Goal: Task Accomplishment & Management: Manage account settings

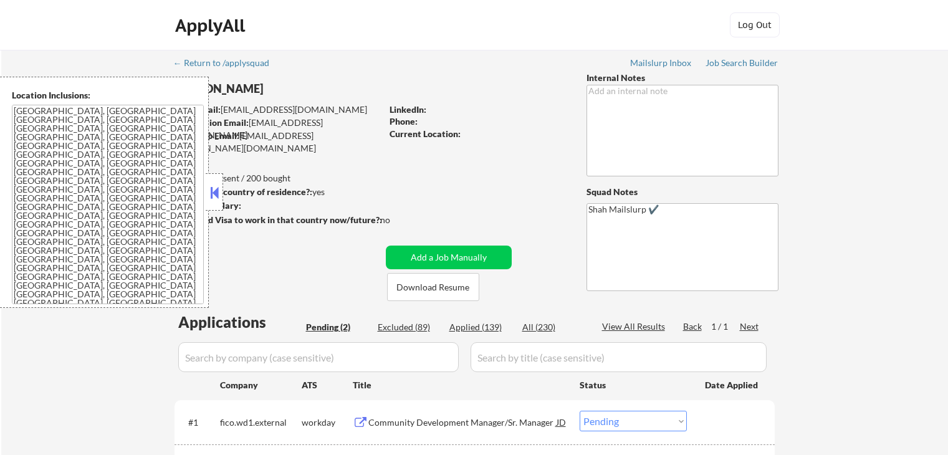
select select ""pending""
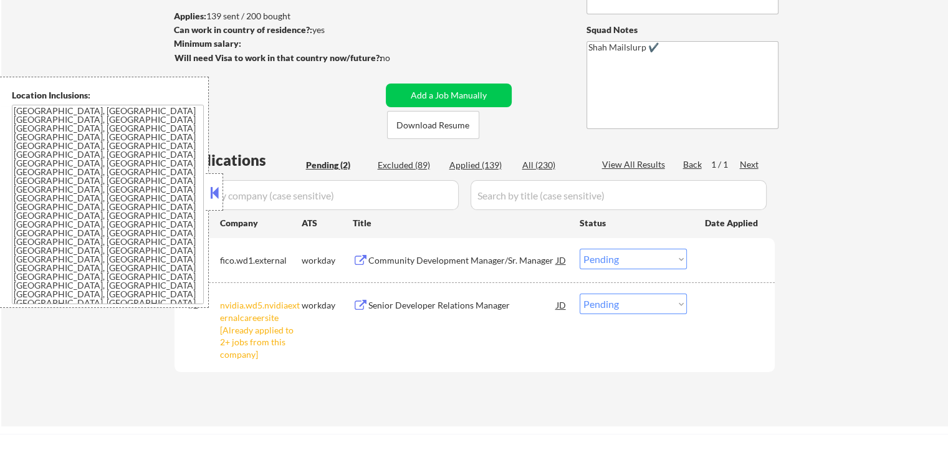
scroll to position [312, 0]
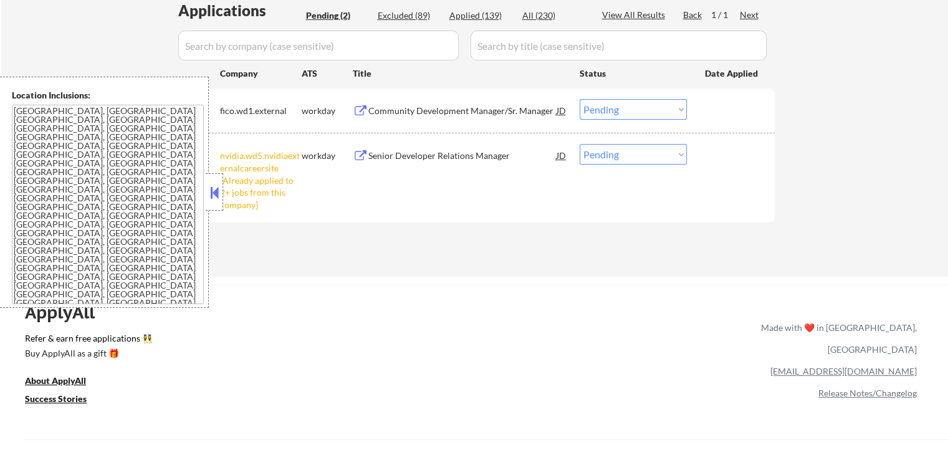
click at [615, 159] on select "Choose an option... Pending Applied Excluded (Questions) Excluded (Expired) Exc…" at bounding box center [633, 154] width 107 height 21
select select ""excluded__other_""
click at [580, 144] on select "Choose an option... Pending Applied Excluded (Questions) Excluded (Expired) Exc…" at bounding box center [633, 154] width 107 height 21
click at [552, 302] on div "ApplyAll Refer & earn free applications 👯‍♀️ Buy ApplyAll as a gift 🎁 About App…" at bounding box center [474, 392] width 948 height 198
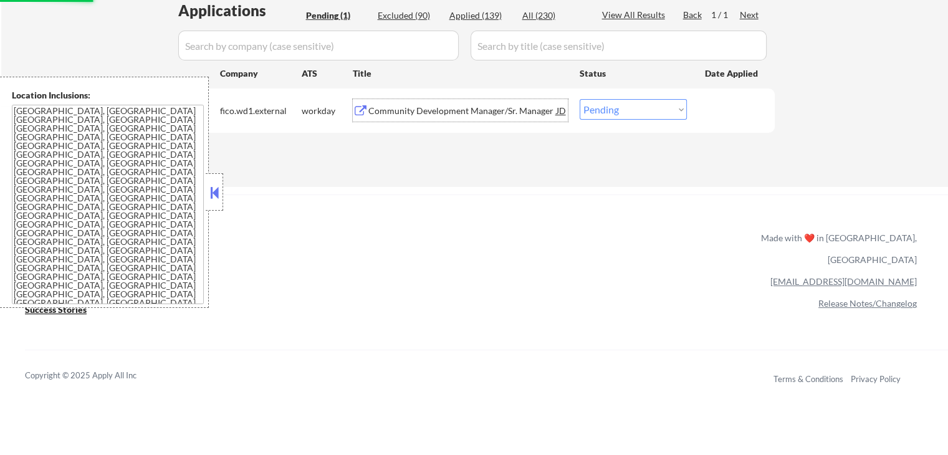
click at [476, 113] on div "Community Development Manager/Sr. Manager" at bounding box center [462, 111] width 188 height 12
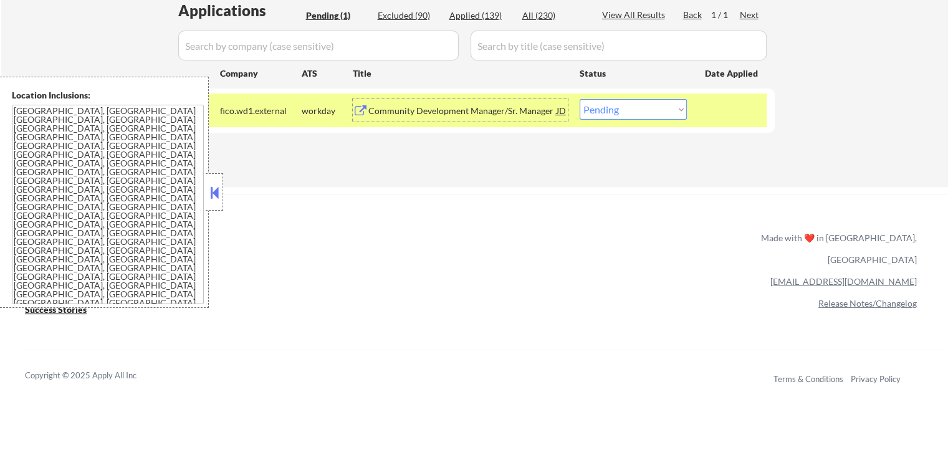
click at [69, 410] on div "Reference Profile" at bounding box center [37, 414] width 64 height 9
click at [75, 334] on span "Edit" at bounding box center [67, 338] width 14 height 9
click at [479, 15] on div "Applied (139)" at bounding box center [481, 15] width 62 height 12
select select ""applied""
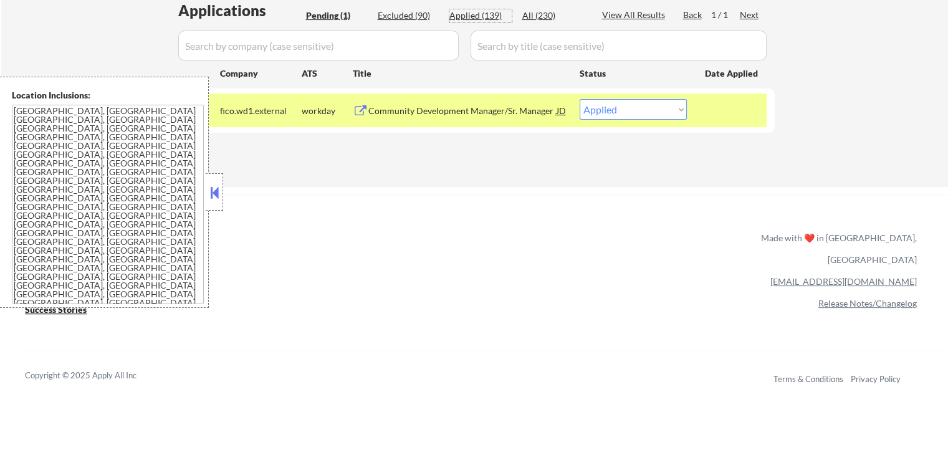
select select ""applied""
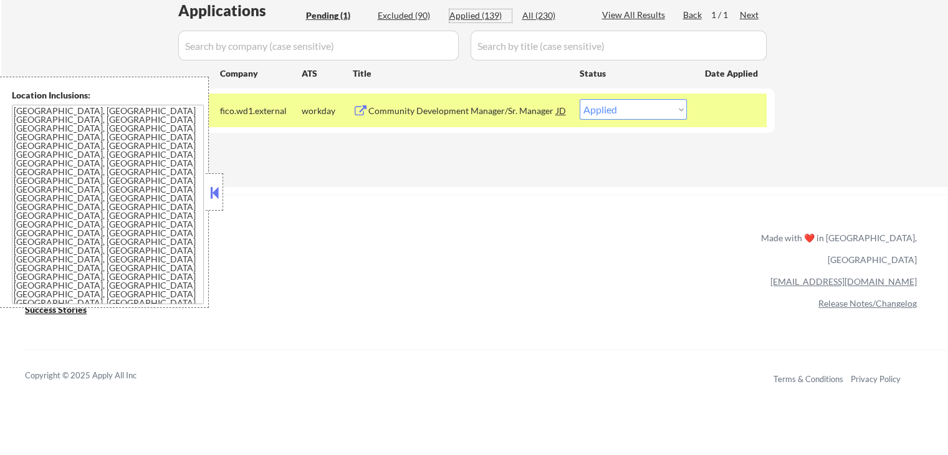
select select ""applied""
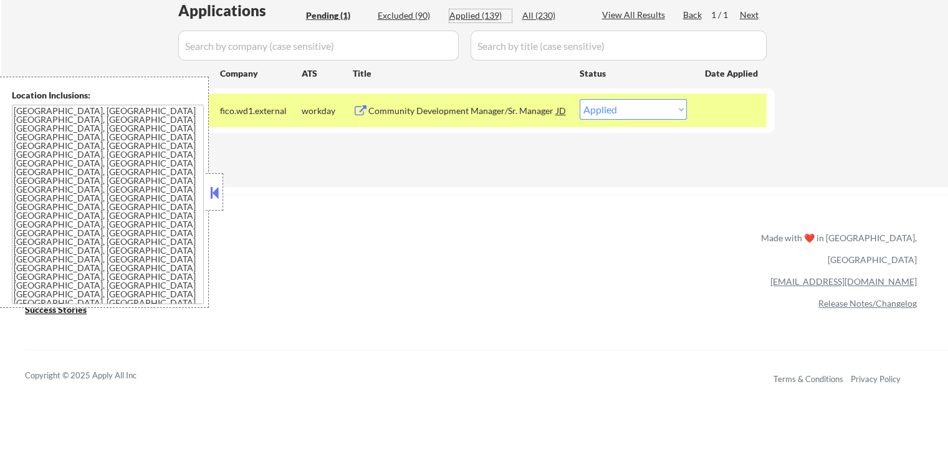
select select ""applied""
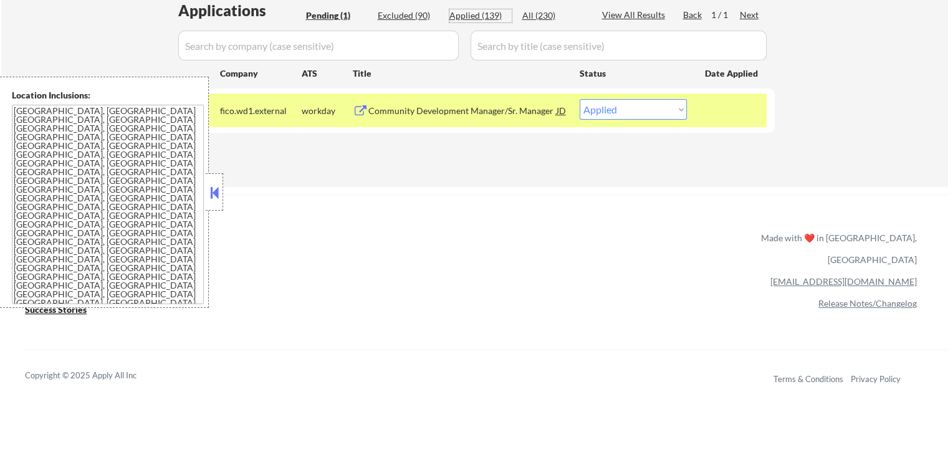
select select ""applied""
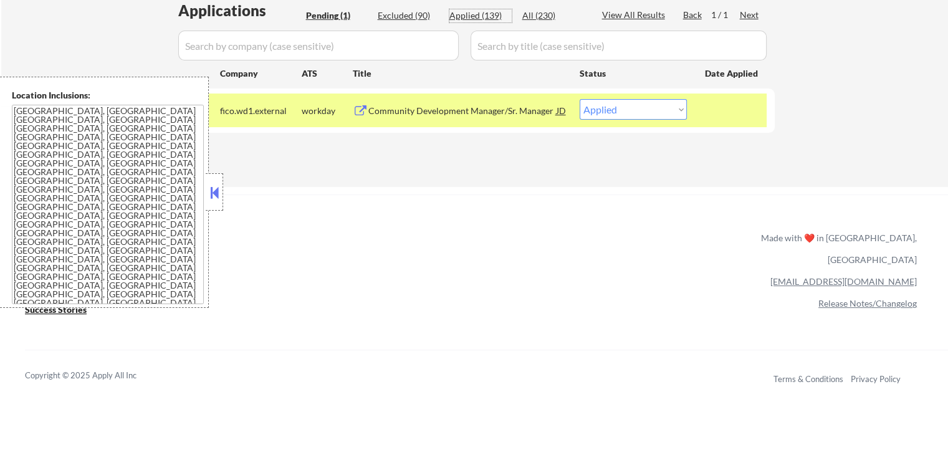
select select ""applied""
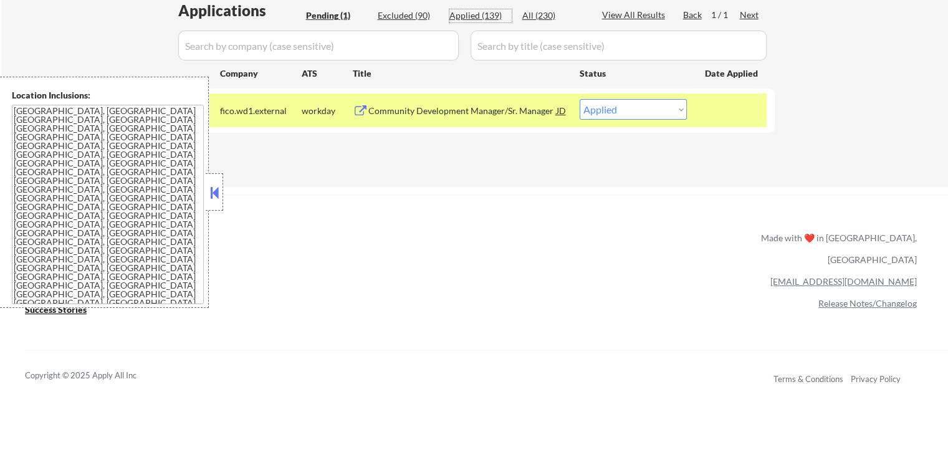
select select ""applied""
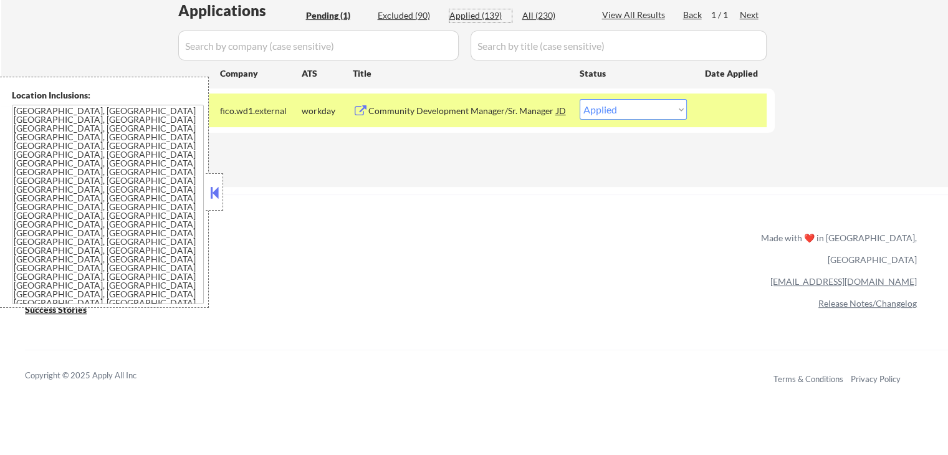
select select ""applied""
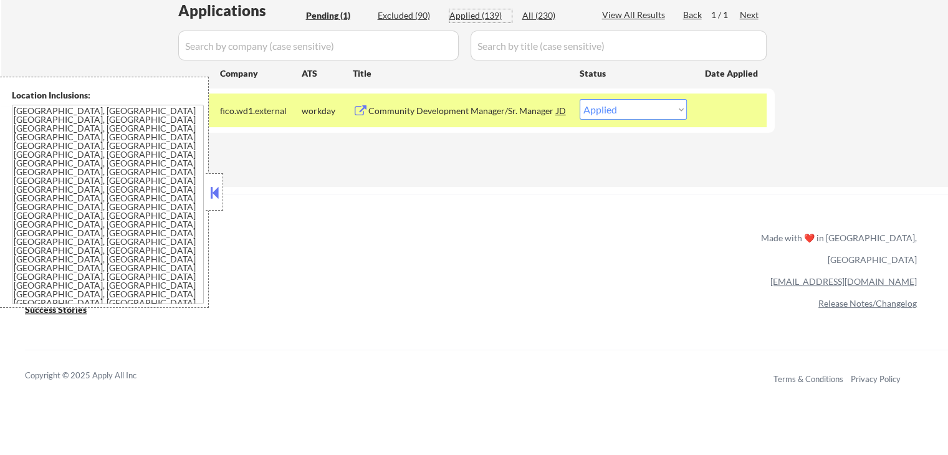
select select ""applied""
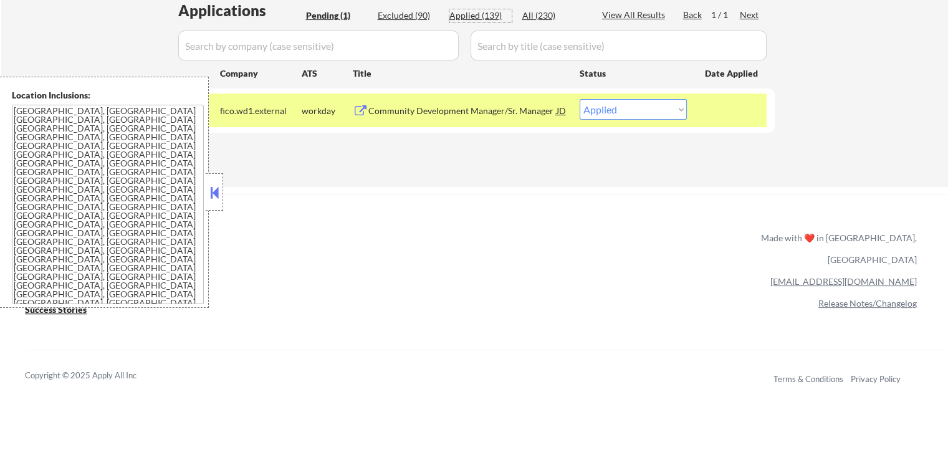
select select ""applied""
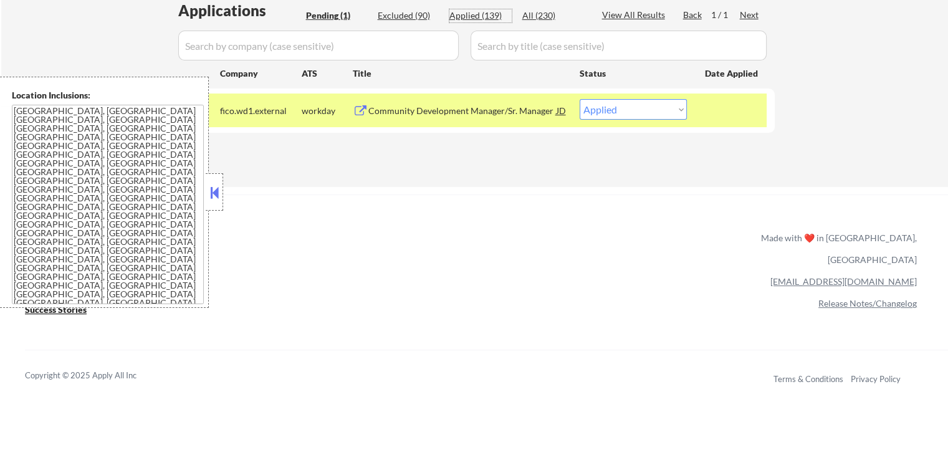
select select ""applied""
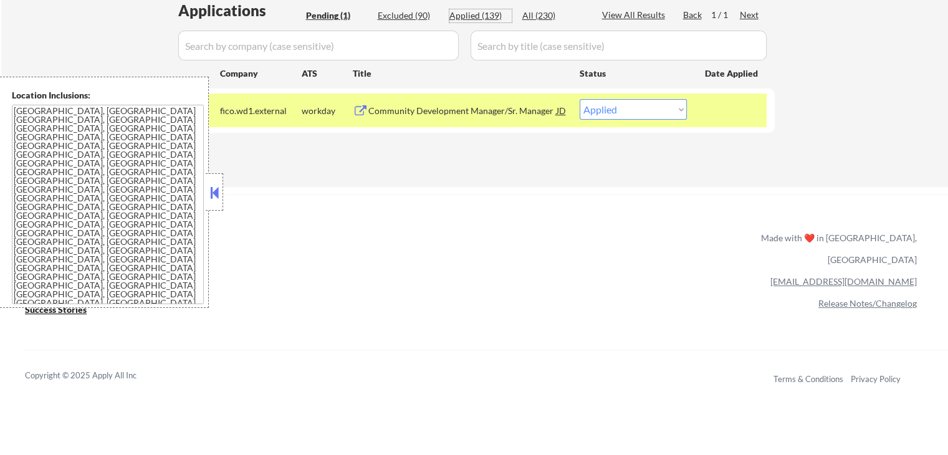
select select ""applied""
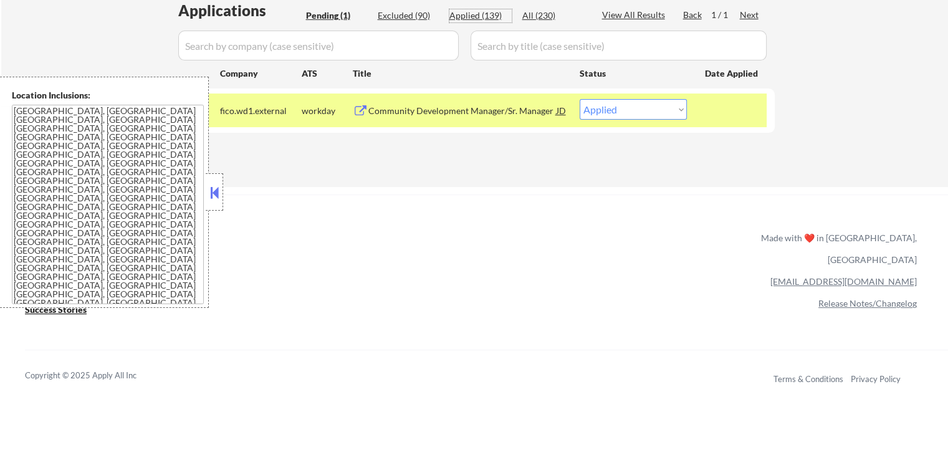
select select ""applied""
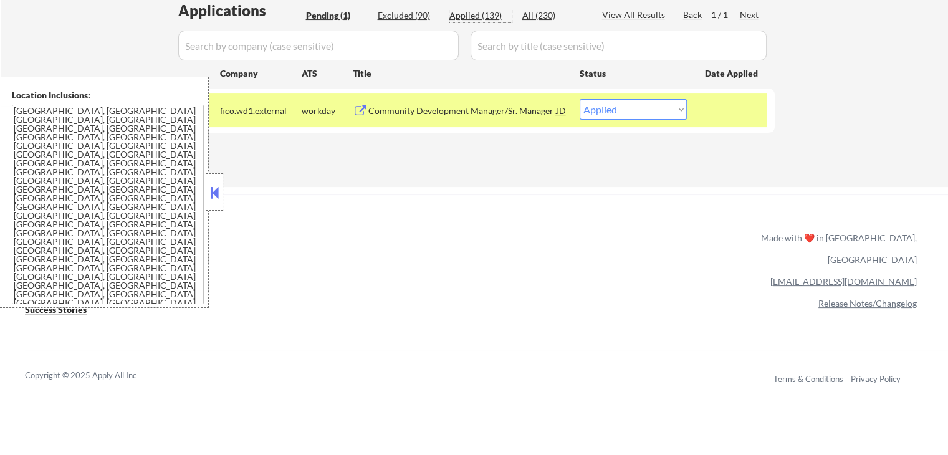
select select ""applied""
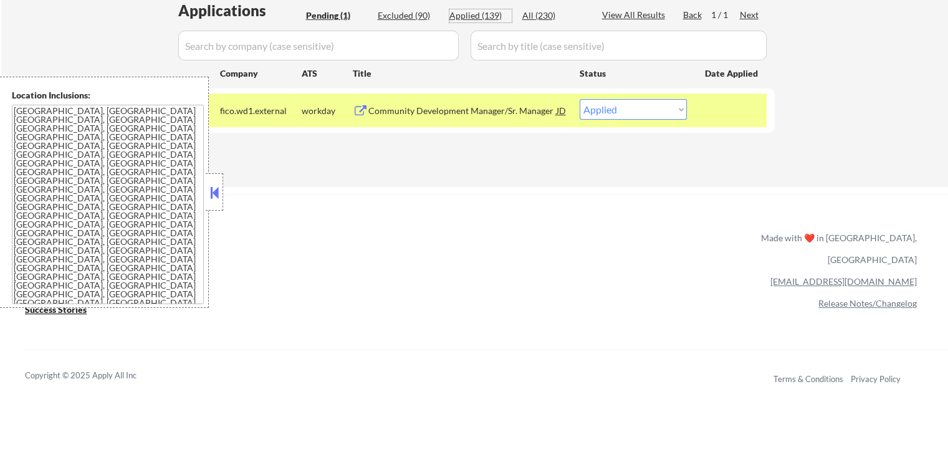
select select ""applied""
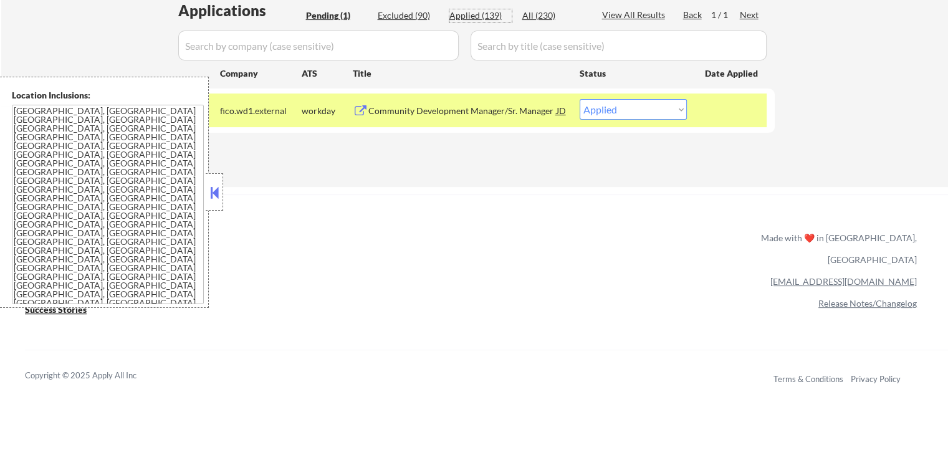
select select ""applied""
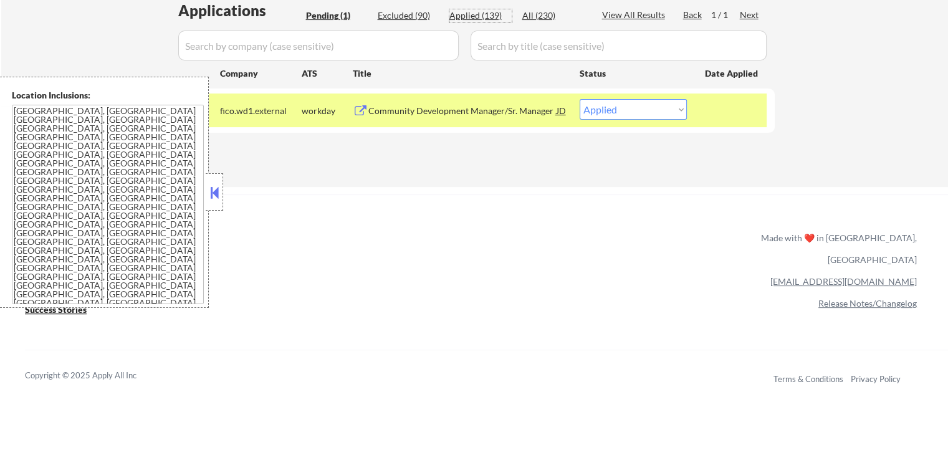
select select ""applied""
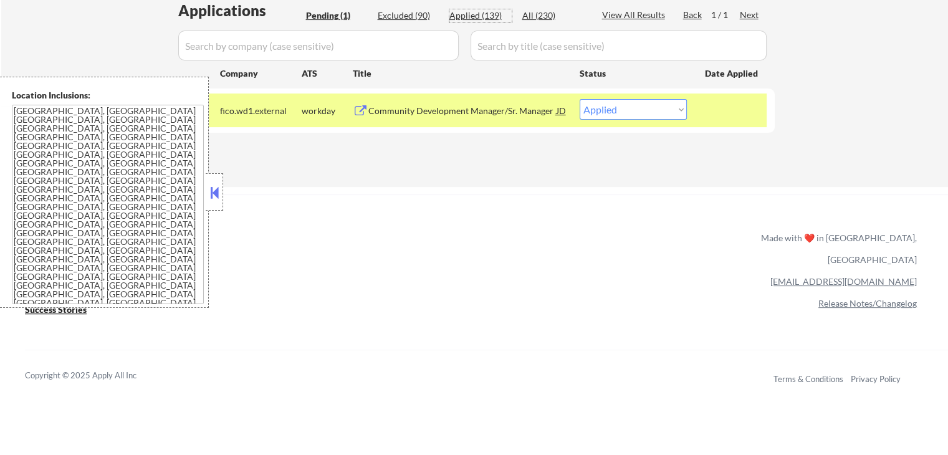
select select ""applied""
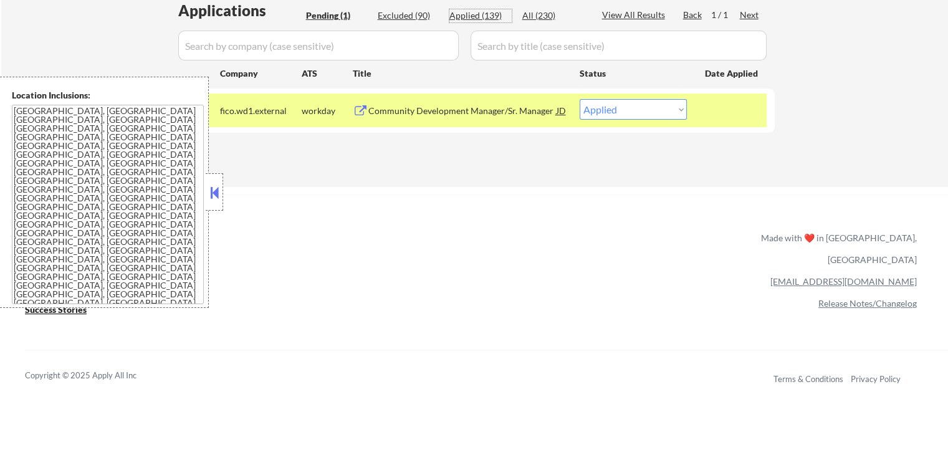
select select ""applied""
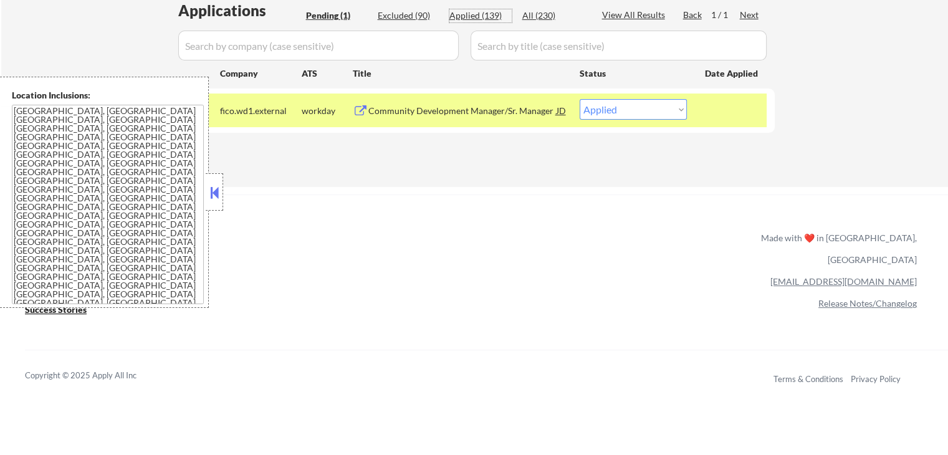
select select ""applied""
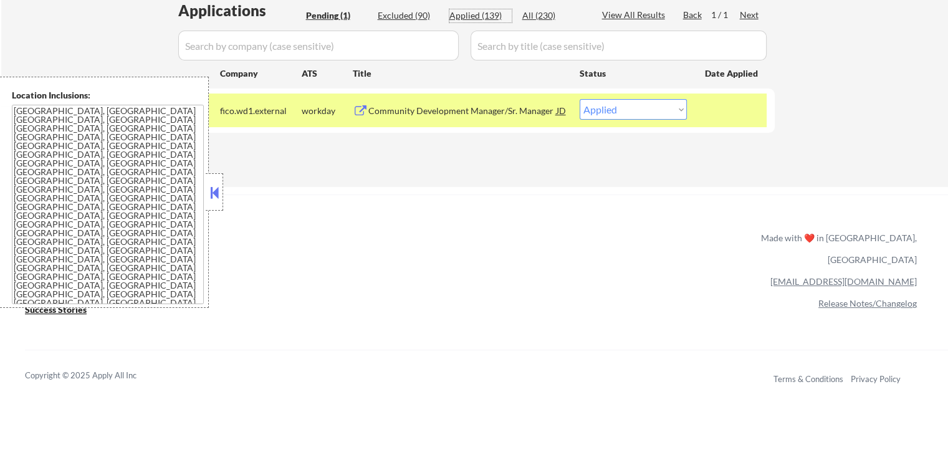
select select ""applied""
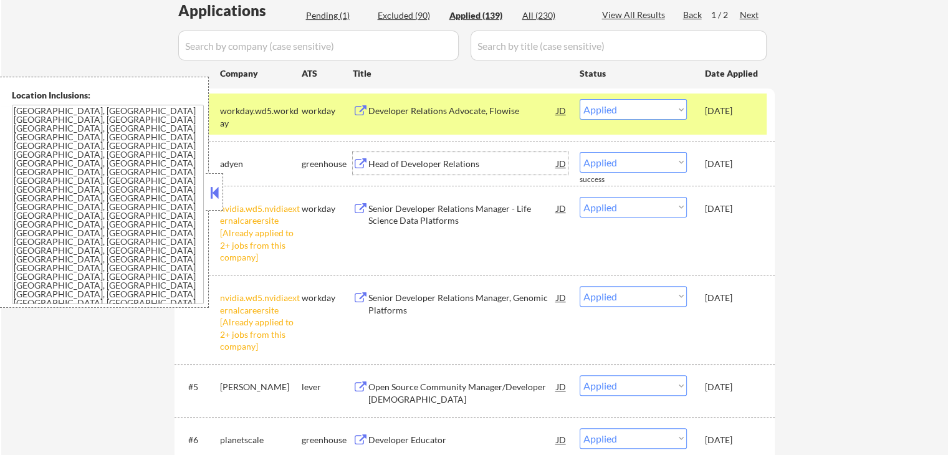
click at [416, 156] on div "Head of Developer Relations" at bounding box center [462, 163] width 188 height 22
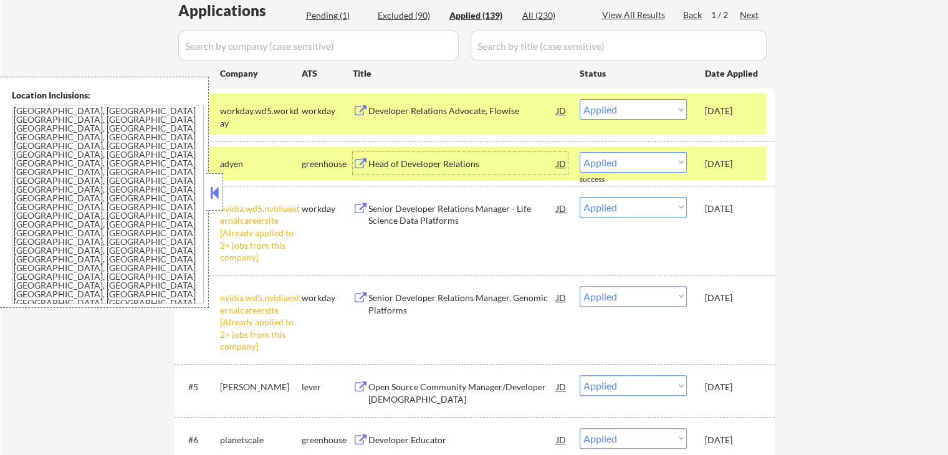
scroll to position [249, 0]
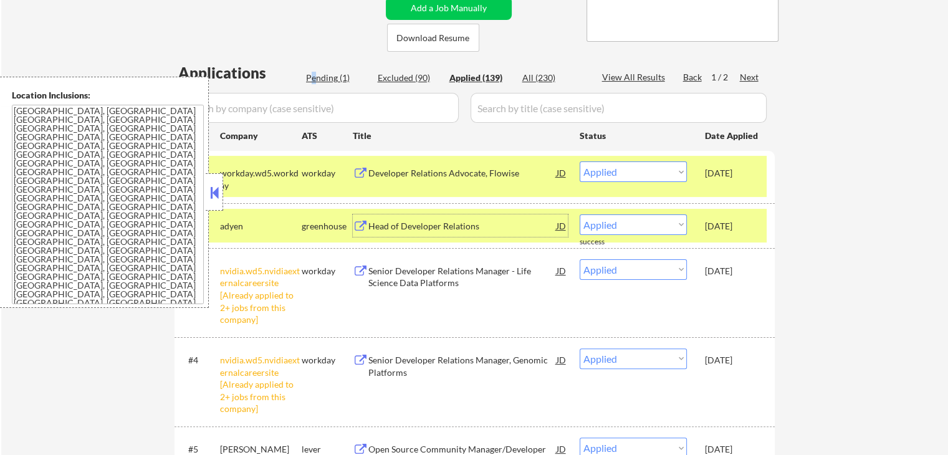
click at [313, 75] on div "Pending (1)" at bounding box center [337, 78] width 62 height 12
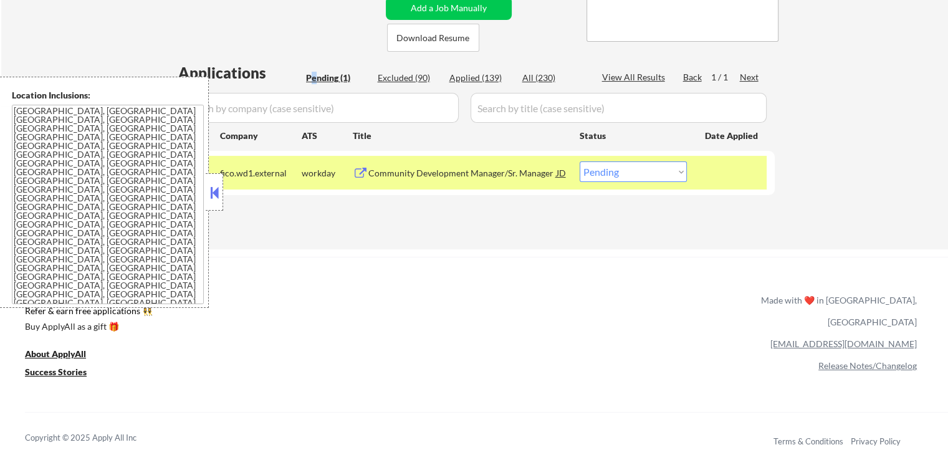
drag, startPoint x: 605, startPoint y: 173, endPoint x: 610, endPoint y: 180, distance: 9.0
click at [605, 173] on select "Choose an option... Pending Applied Excluded (Questions) Excluded (Expired) Exc…" at bounding box center [633, 171] width 107 height 21
select select ""excluded__expired_""
click at [580, 161] on select "Choose an option... Pending Applied Excluded (Questions) Excluded (Expired) Exc…" at bounding box center [633, 171] width 107 height 21
click at [574, 258] on div "ApplyAll Refer & earn free applications 👯‍♀️ Buy ApplyAll as a gift 🎁 About App…" at bounding box center [474, 354] width 948 height 194
